Goal: Information Seeking & Learning: Find specific fact

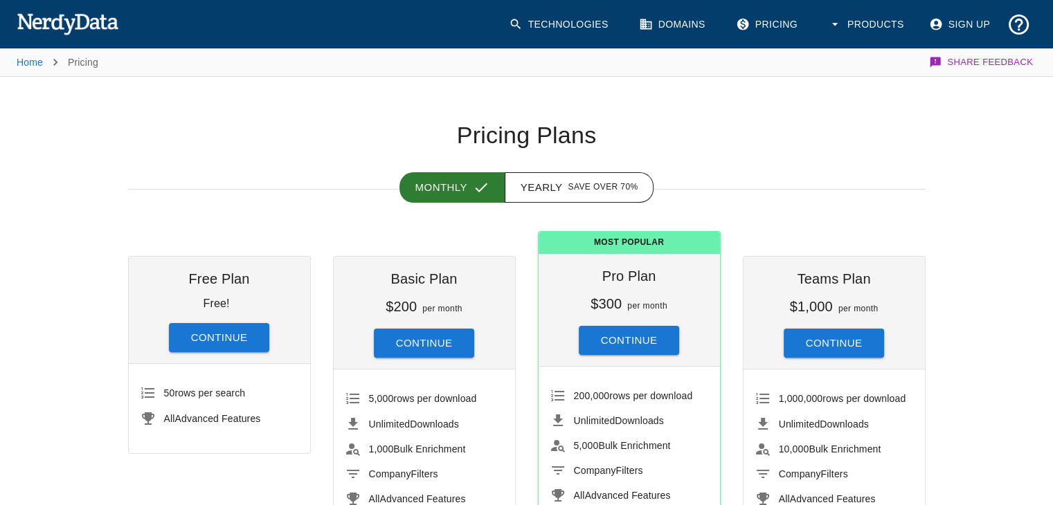
click at [105, 26] on img at bounding box center [68, 24] width 102 height 28
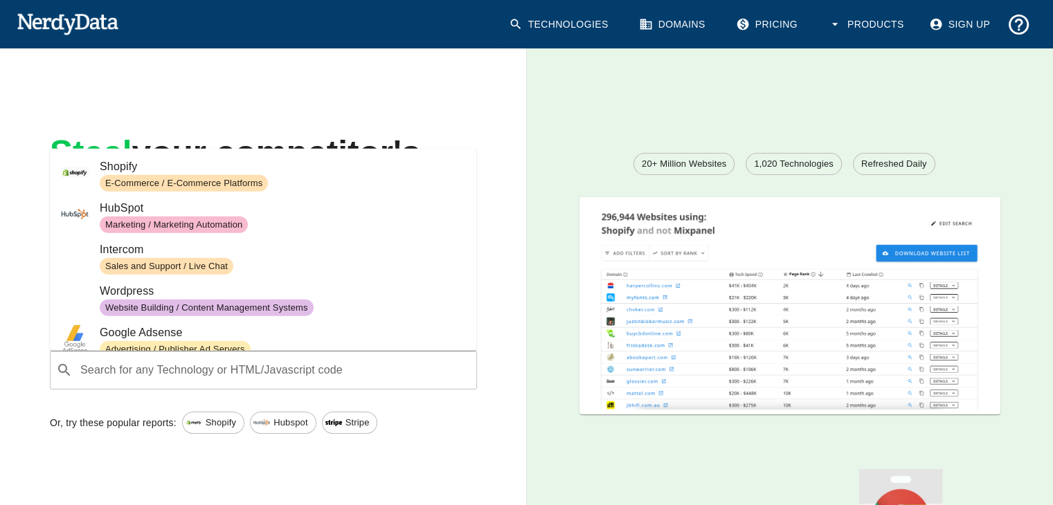
click at [181, 388] on div "​ Search for any Technology or HTML/Javascript code" at bounding box center [263, 370] width 427 height 39
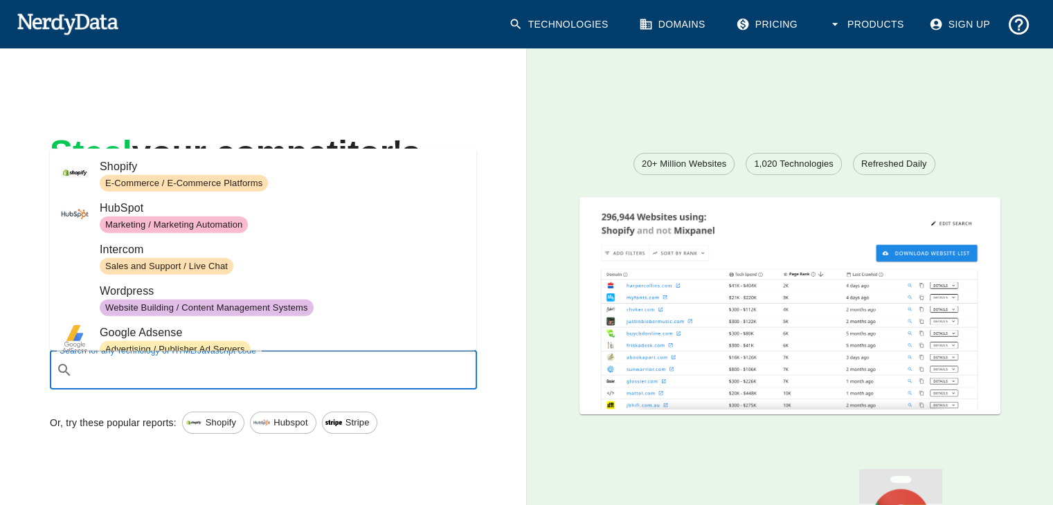
paste input "/js/chunk-web-view.2b0d272f.js"
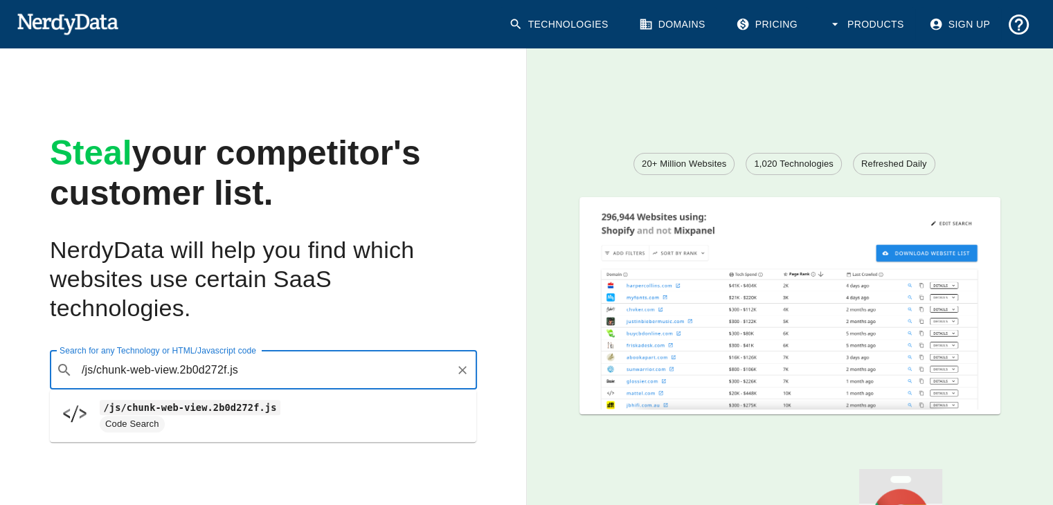
click at [246, 417] on span "Code Search" at bounding box center [283, 424] width 366 height 17
type input "/js/chunk-web-view.2b0d272f.js"
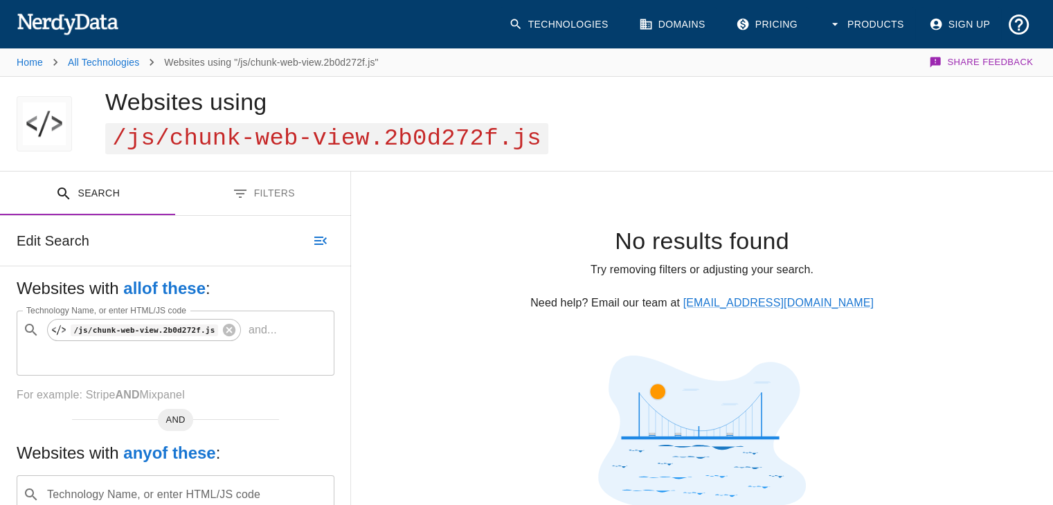
click at [66, 14] on img at bounding box center [68, 24] width 102 height 28
